Goal: Task Accomplishment & Management: Complete application form

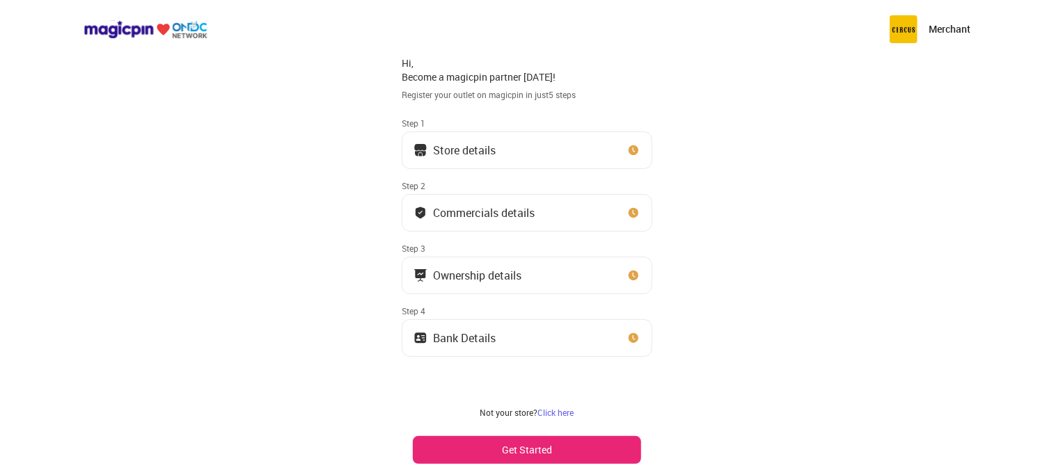
click at [530, 444] on button "Get Started" at bounding box center [527, 450] width 228 height 28
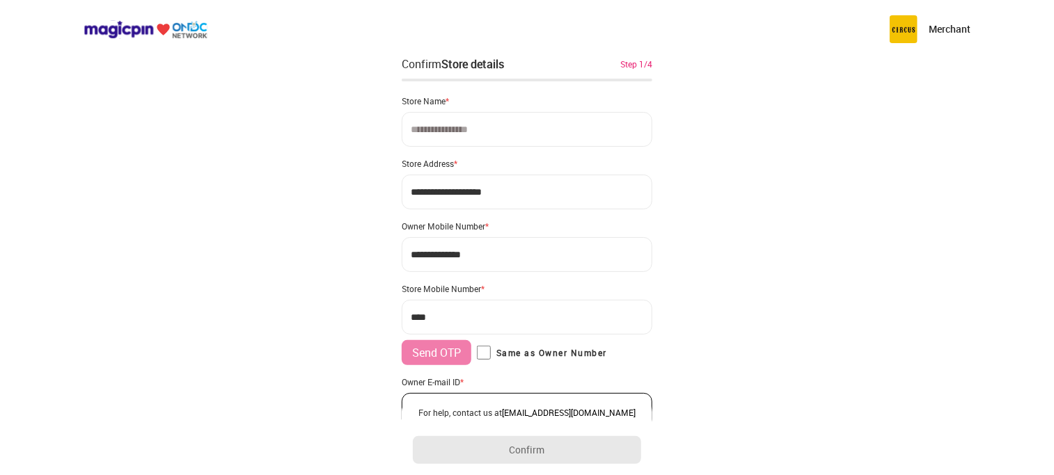
drag, startPoint x: 507, startPoint y: 210, endPoint x: 518, endPoint y: 200, distance: 15.3
click at [518, 200] on div "**********" at bounding box center [527, 256] width 251 height 344
click at [518, 200] on input "**********" at bounding box center [527, 192] width 251 height 35
paste input
click at [518, 200] on input "**********" at bounding box center [527, 192] width 251 height 35
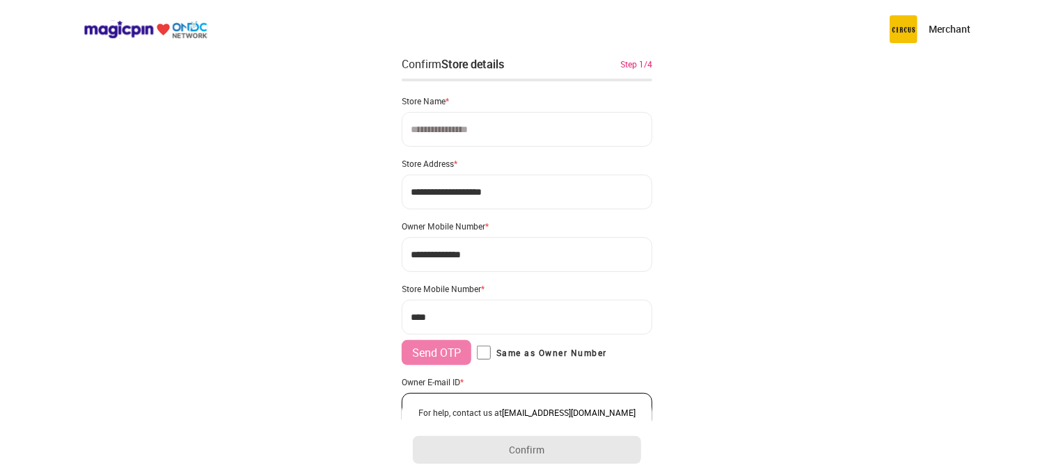
click at [560, 203] on input "**********" at bounding box center [527, 192] width 251 height 35
paste input
type input "**********"
click at [526, 127] on input at bounding box center [527, 129] width 251 height 35
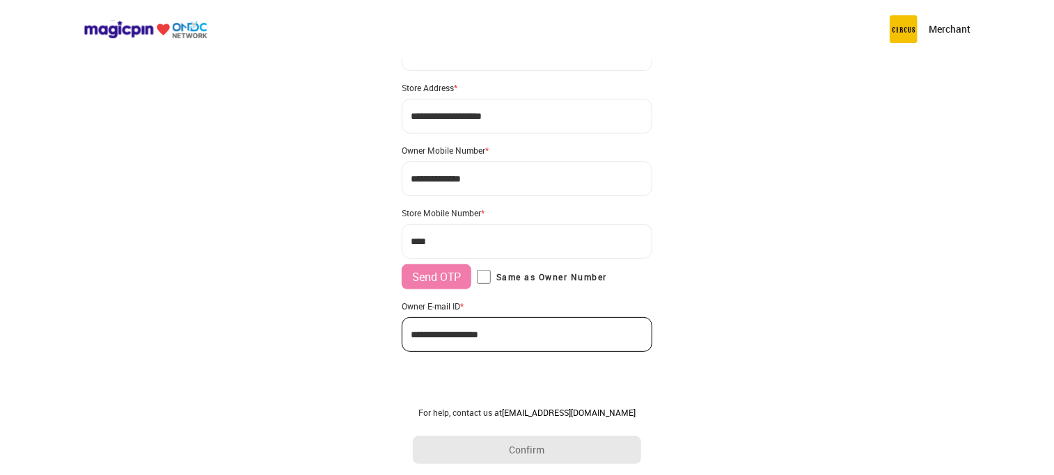
scroll to position [75, 0]
type input "**********"
click at [473, 246] on input "***" at bounding box center [527, 242] width 251 height 35
type input "**********"
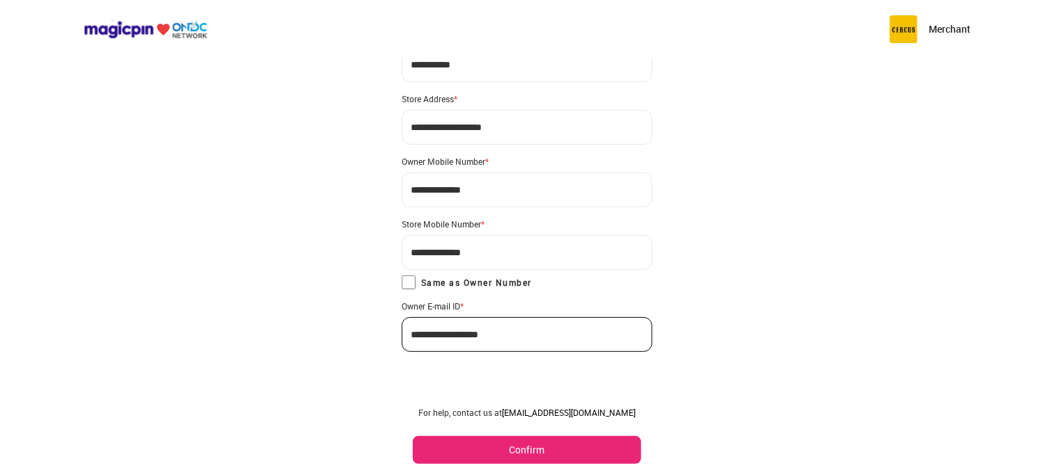
click at [557, 450] on button "Confirm" at bounding box center [527, 450] width 228 height 28
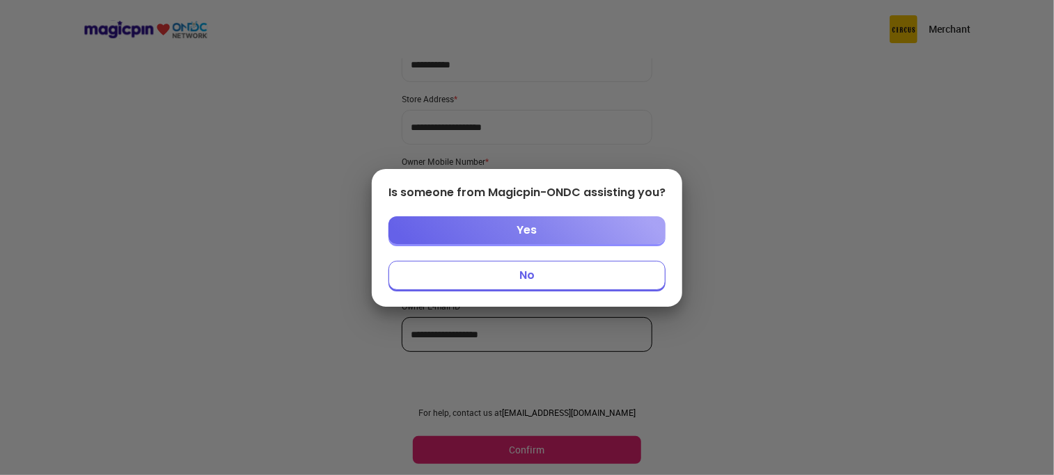
click at [504, 270] on button "No" at bounding box center [526, 275] width 277 height 29
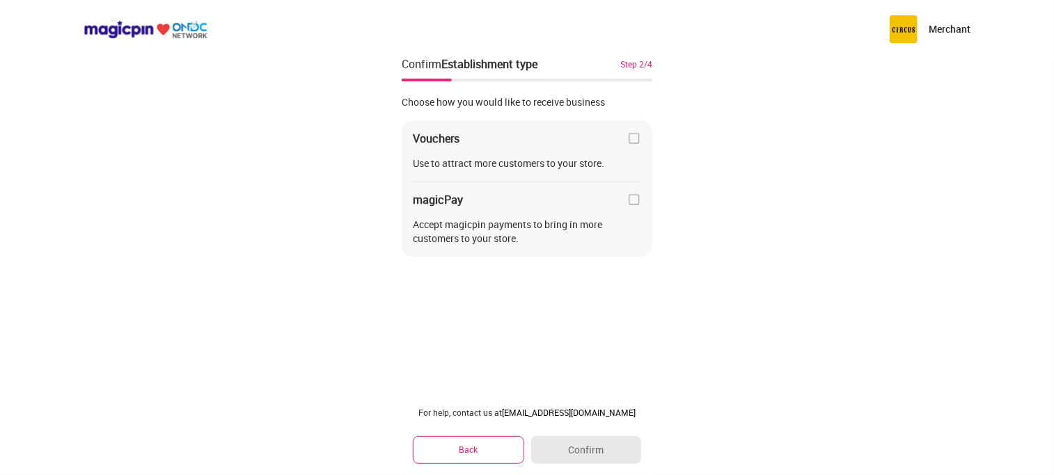
scroll to position [0, 0]
click at [637, 136] on img at bounding box center [634, 139] width 14 height 14
click at [630, 194] on img at bounding box center [634, 200] width 14 height 14
click at [571, 449] on button "Confirm" at bounding box center [586, 450] width 110 height 28
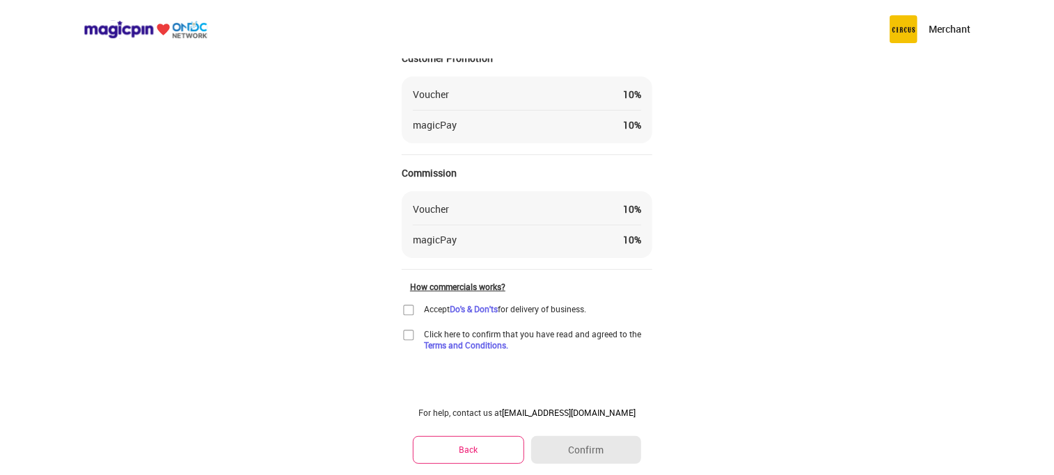
scroll to position [68, 0]
click at [408, 314] on img at bounding box center [409, 311] width 14 height 14
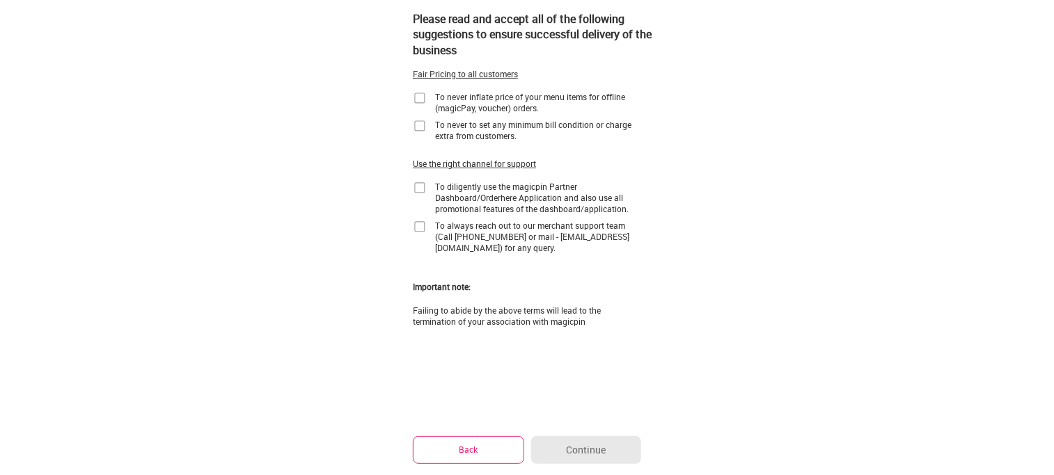
scroll to position [0, 0]
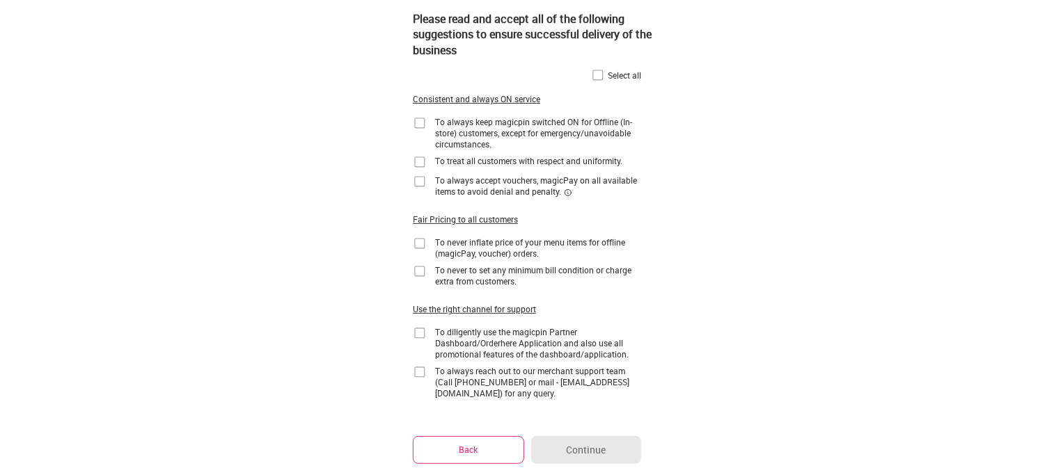
click at [591, 79] on img at bounding box center [598, 75] width 14 height 14
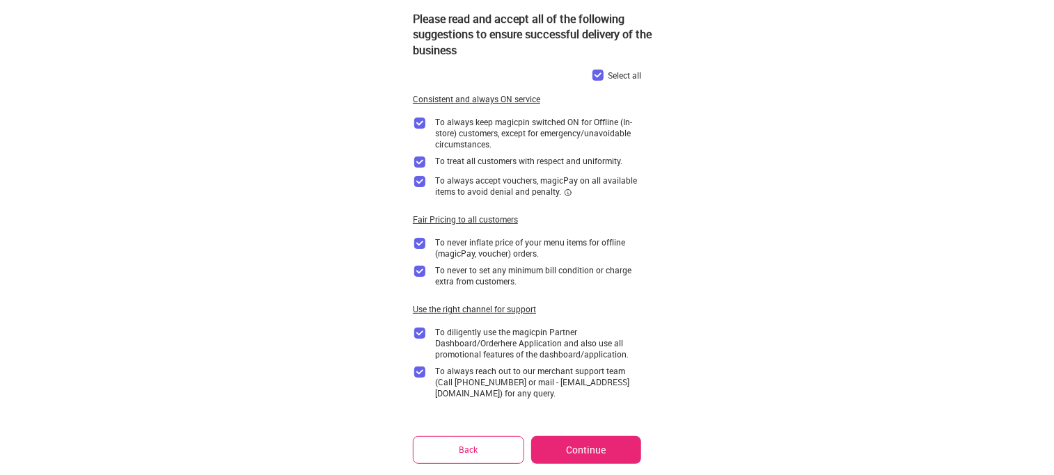
click at [590, 449] on button "Continue" at bounding box center [586, 450] width 110 height 28
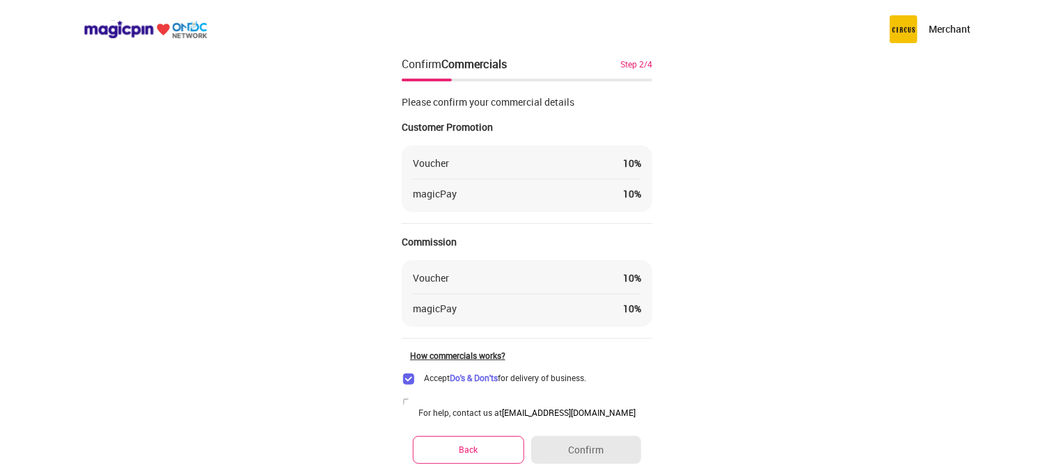
scroll to position [69, 0]
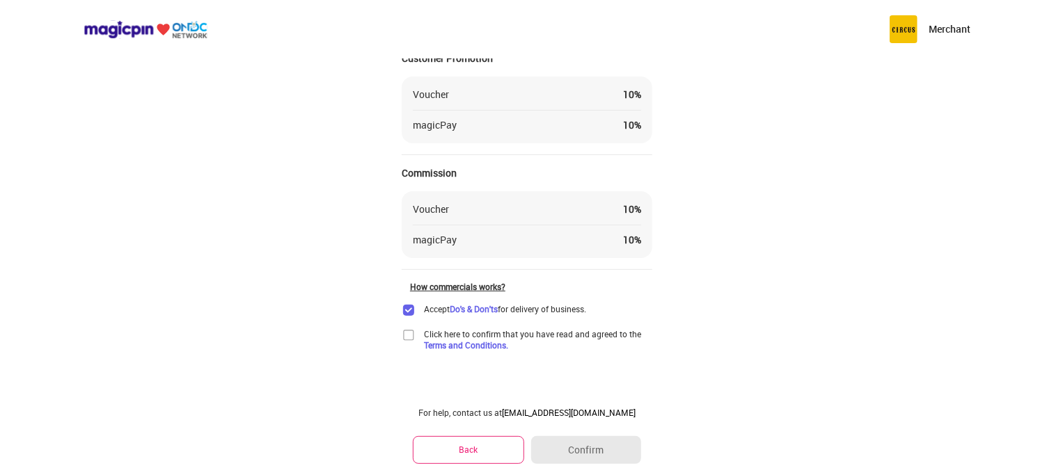
click at [420, 333] on div "Click here to confirm that you have read and agreed to the Terms and Conditions." at bounding box center [527, 339] width 251 height 22
click at [409, 334] on img at bounding box center [409, 335] width 14 height 14
click at [603, 455] on button "Confirm" at bounding box center [586, 450] width 110 height 28
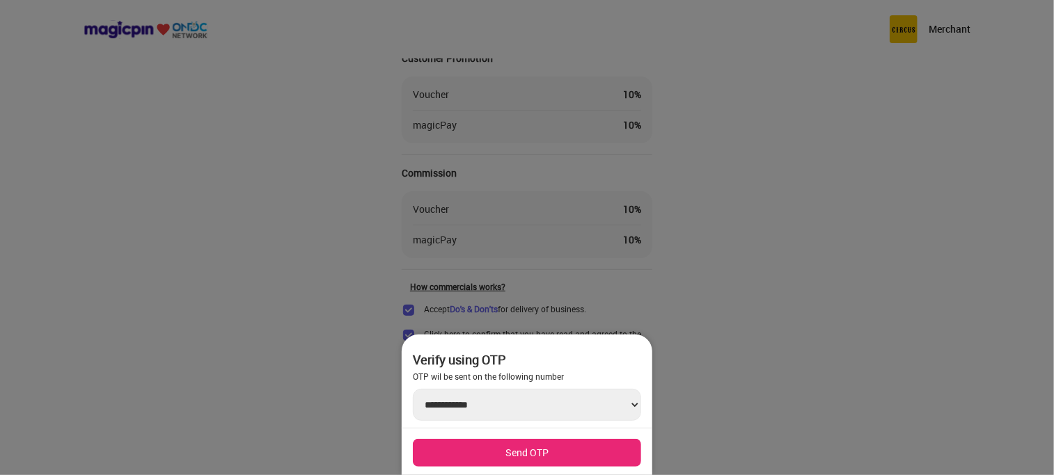
click at [518, 448] on button "Send OTP" at bounding box center [527, 453] width 228 height 28
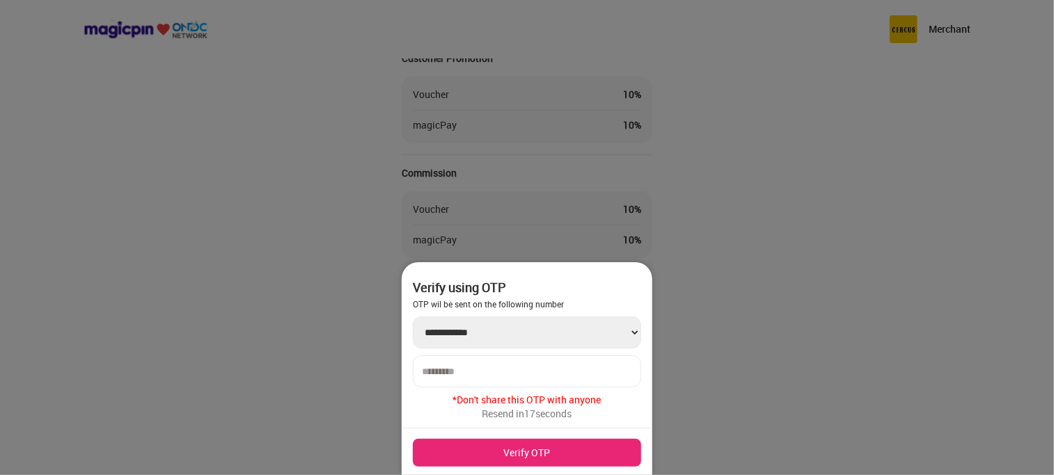
click at [479, 363] on div at bounding box center [527, 372] width 228 height 32
click at [470, 370] on input "number" at bounding box center [527, 371] width 210 height 11
type input "******"
click at [498, 462] on button "Verify OTP" at bounding box center [527, 453] width 228 height 28
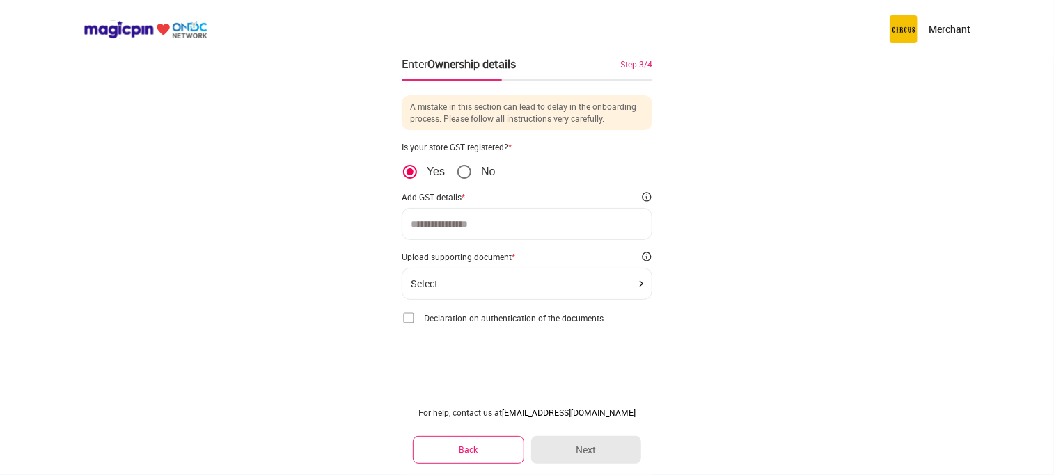
scroll to position [0, 0]
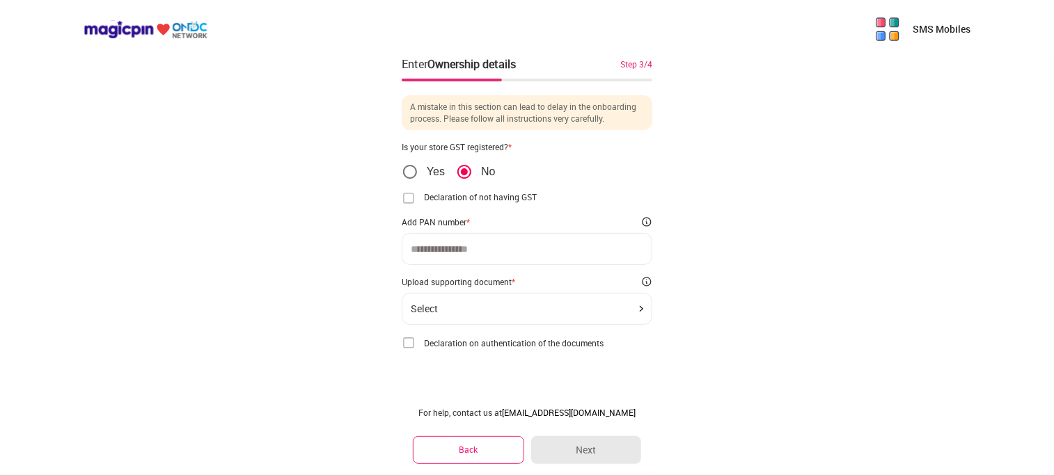
click at [415, 197] on img at bounding box center [409, 198] width 14 height 14
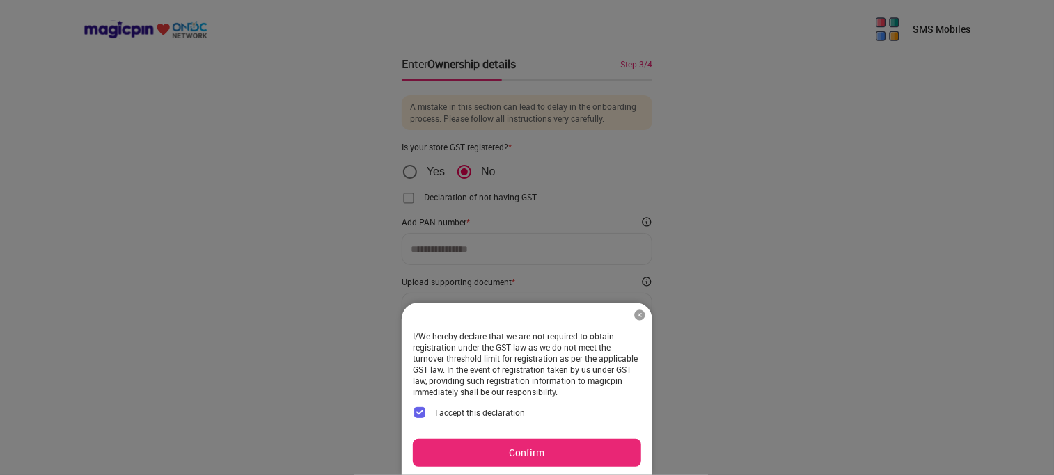
click at [520, 447] on button "Confirm" at bounding box center [527, 453] width 228 height 28
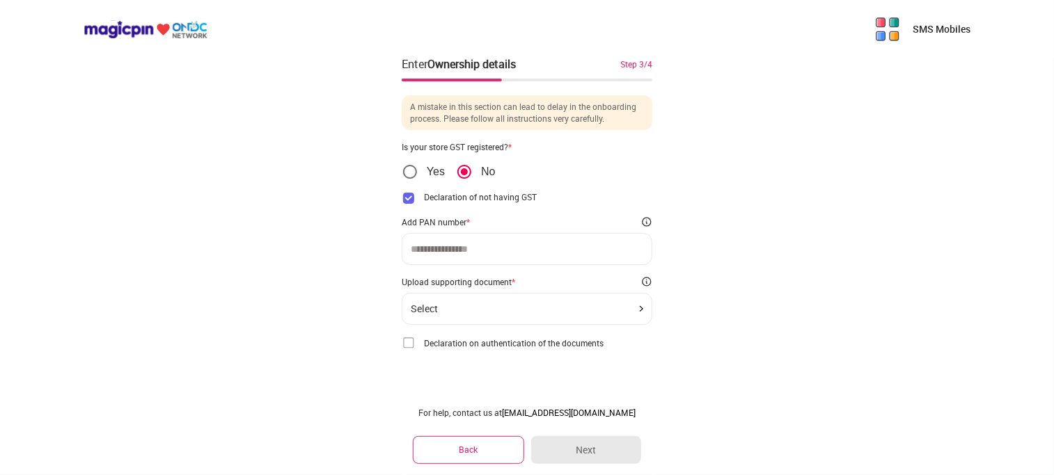
click at [520, 350] on div "A mistake in this section can lead to delay in the onboarding process. Please f…" at bounding box center [527, 222] width 251 height 255
click at [736, 355] on div "SMS Mobiles Enter Ownership details Step 3/4 A mistake in this section can lead…" at bounding box center [527, 237] width 1054 height 475
click at [593, 305] on div "Select" at bounding box center [527, 308] width 232 height 11
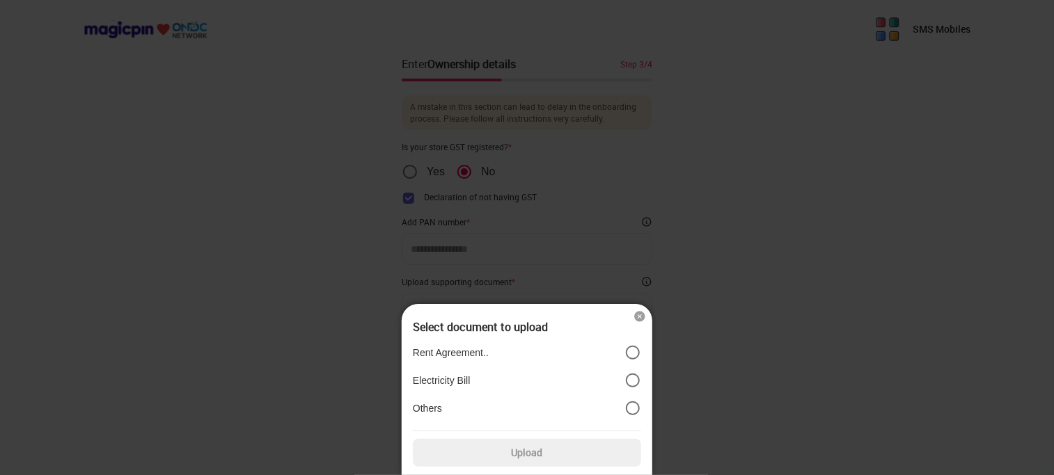
click at [599, 383] on label "Electricity Bill" at bounding box center [527, 380] width 228 height 17
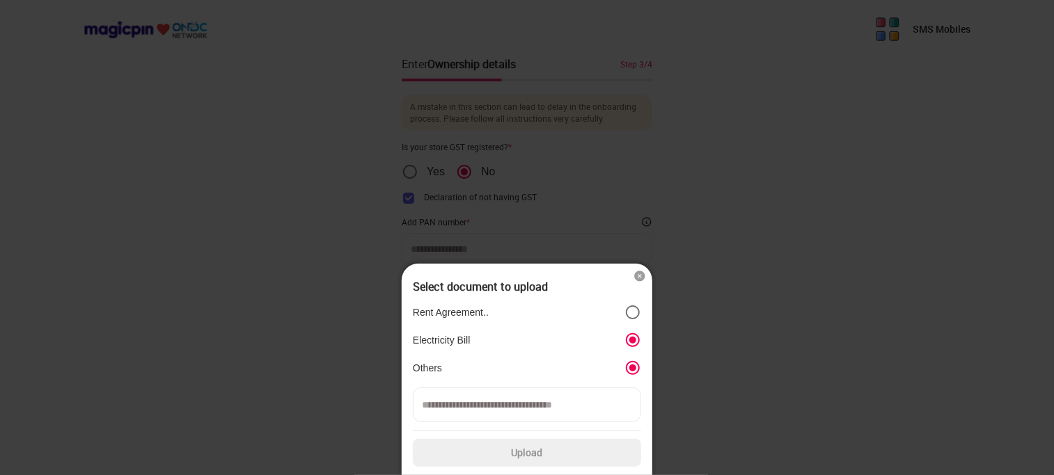
click at [628, 361] on icon "position" at bounding box center [632, 368] width 17 height 17
click at [639, 280] on img at bounding box center [640, 276] width 14 height 14
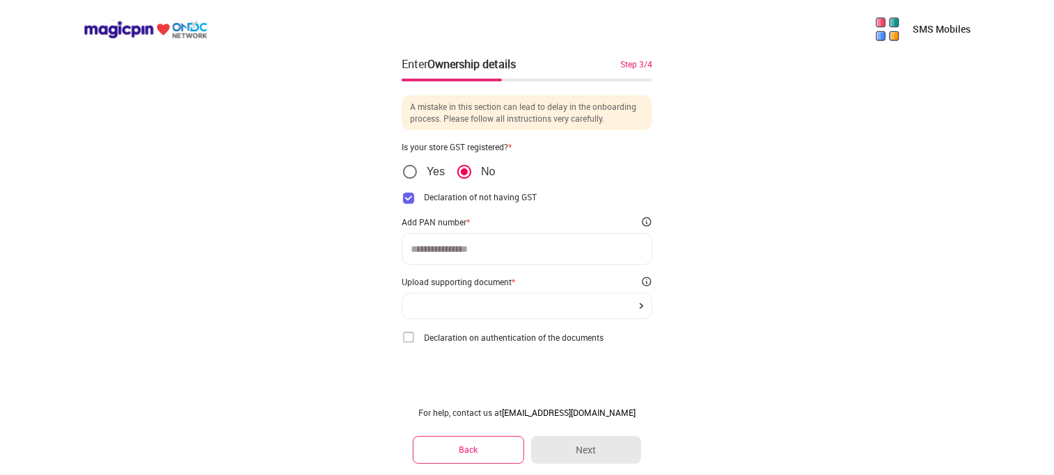
click at [578, 255] on div at bounding box center [527, 249] width 251 height 32
click at [550, 242] on div at bounding box center [527, 249] width 251 height 32
click at [529, 246] on input at bounding box center [527, 249] width 232 height 11
type input "**********"
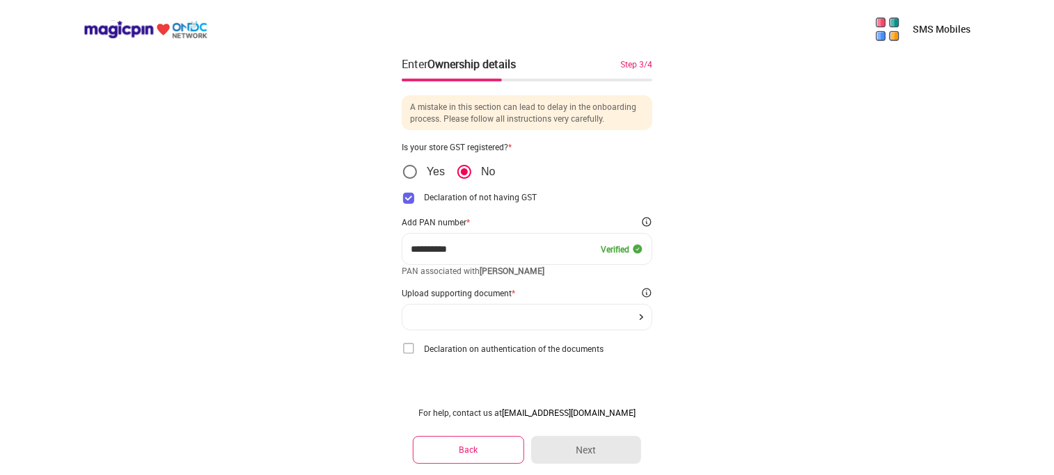
click at [497, 318] on div at bounding box center [527, 318] width 232 height 6
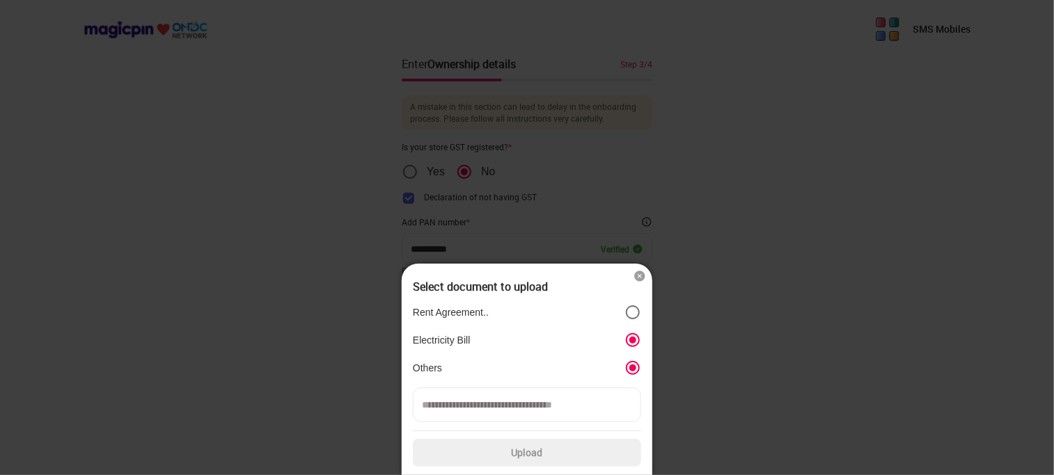
click at [525, 409] on input at bounding box center [527, 405] width 228 height 35
click at [521, 447] on label "Upload" at bounding box center [527, 453] width 228 height 28
click at [0, 0] on input "Upload" at bounding box center [0, 0] width 0 height 0
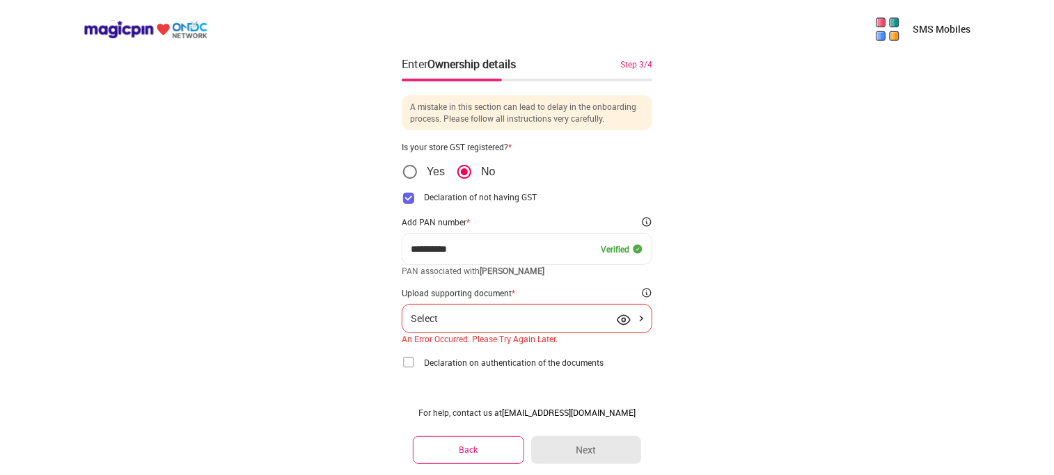
click at [621, 324] on img at bounding box center [624, 320] width 14 height 14
click at [624, 318] on img at bounding box center [624, 320] width 14 height 14
click at [640, 322] on div "Select" at bounding box center [527, 318] width 232 height 11
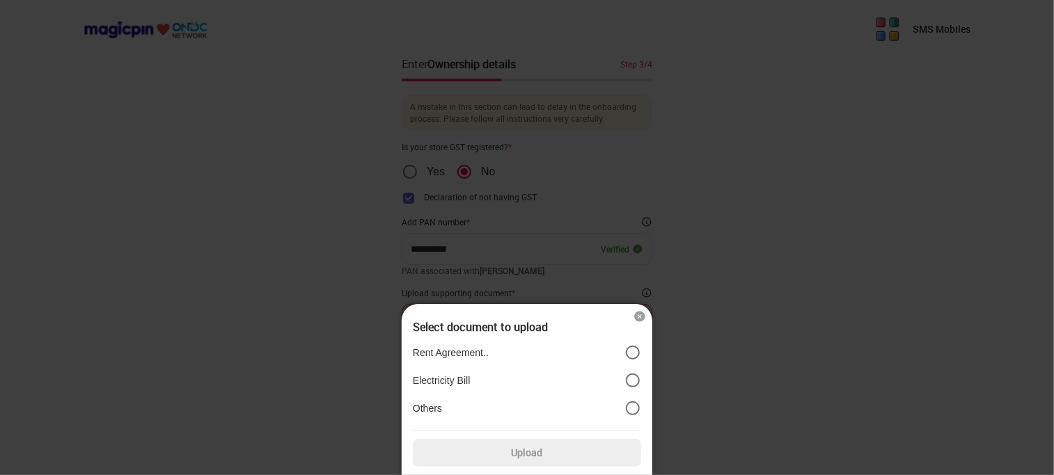
click at [544, 383] on label "Electricity Bill" at bounding box center [527, 380] width 228 height 17
click at [530, 451] on label "Upload" at bounding box center [527, 453] width 228 height 28
click at [0, 0] on input "Upload" at bounding box center [0, 0] width 0 height 0
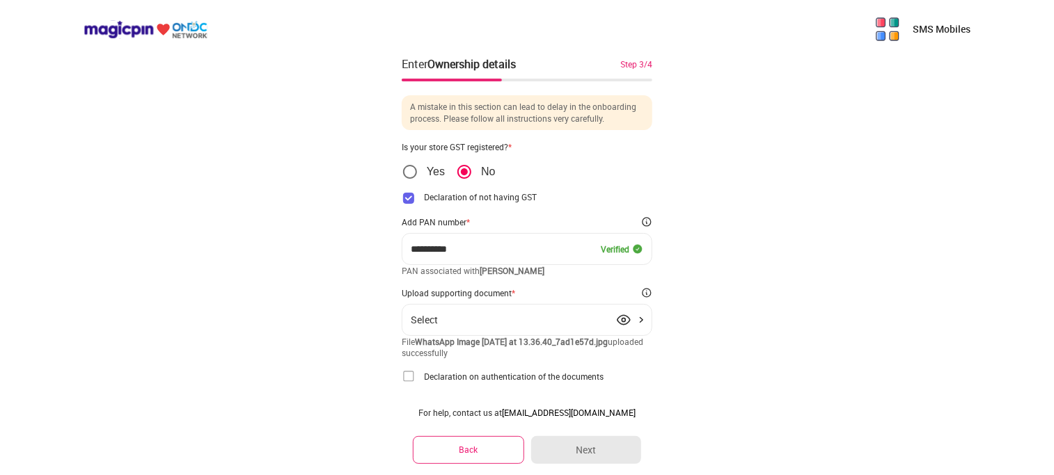
click at [410, 374] on img at bounding box center [409, 377] width 14 height 14
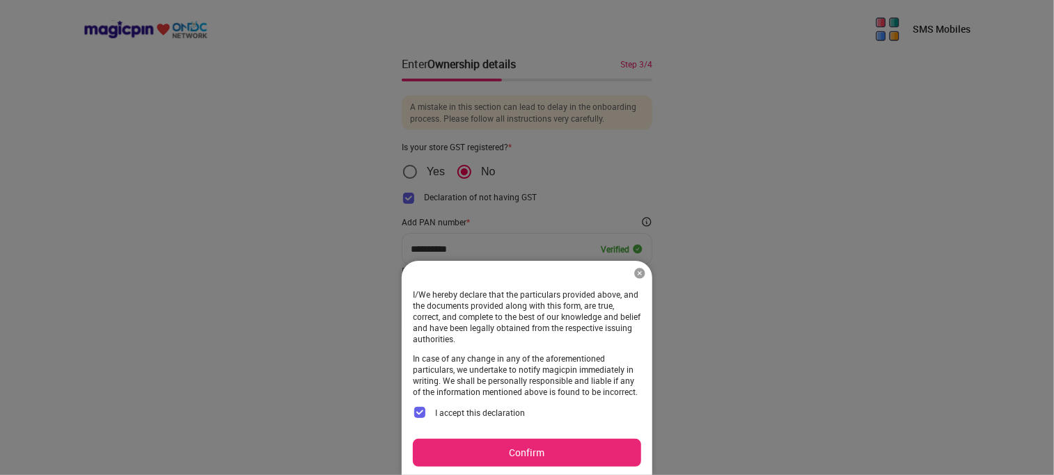
click at [491, 451] on button "Confirm" at bounding box center [527, 453] width 228 height 28
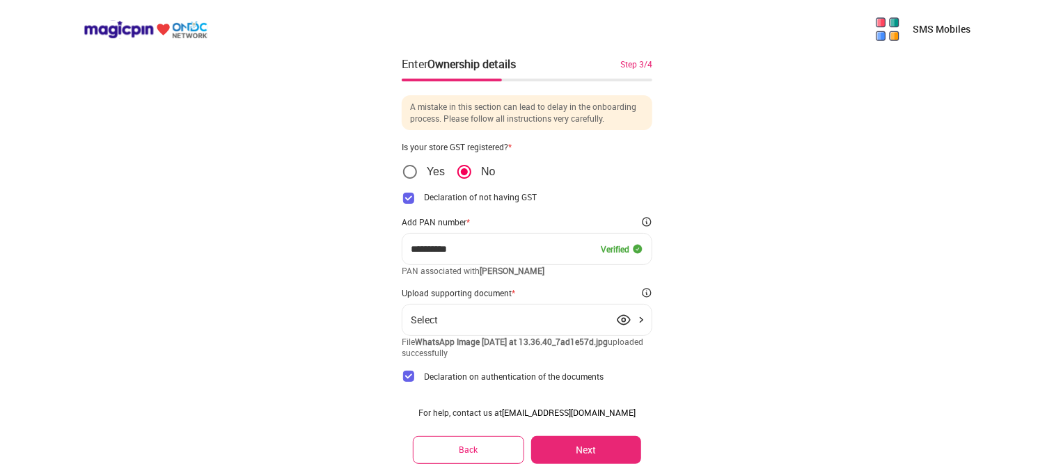
click at [579, 445] on button "Next" at bounding box center [586, 450] width 110 height 28
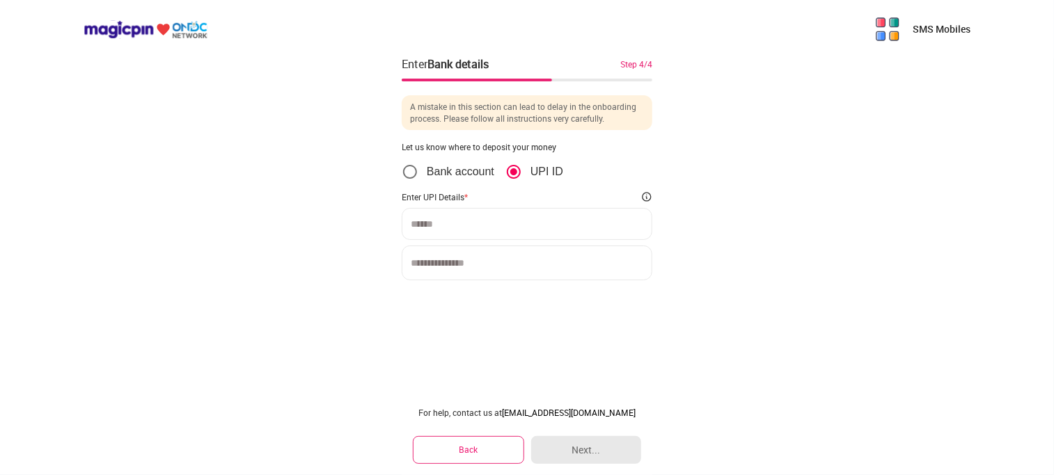
click at [463, 216] on div at bounding box center [527, 224] width 251 height 32
click at [454, 222] on input at bounding box center [527, 224] width 232 height 11
type input "**********"
click at [452, 276] on input at bounding box center [527, 263] width 251 height 35
type input "**********"
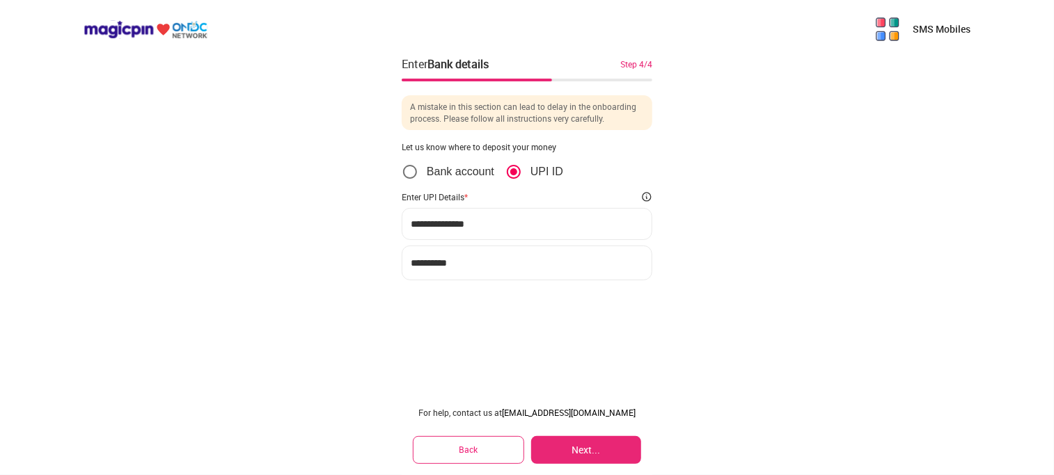
click at [578, 447] on button "Next..." at bounding box center [586, 450] width 110 height 28
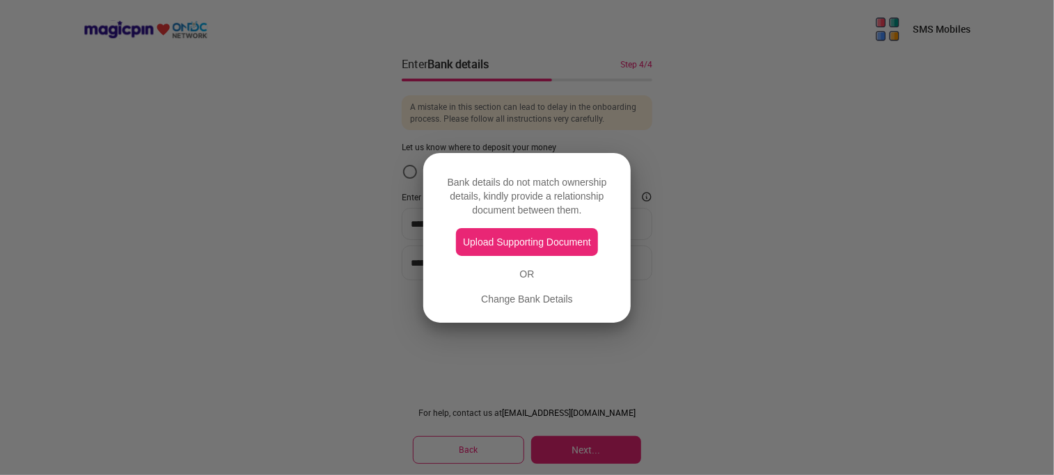
click at [550, 244] on button "Upload Supporting Document" at bounding box center [527, 242] width 142 height 28
